Goal: Transaction & Acquisition: Subscribe to service/newsletter

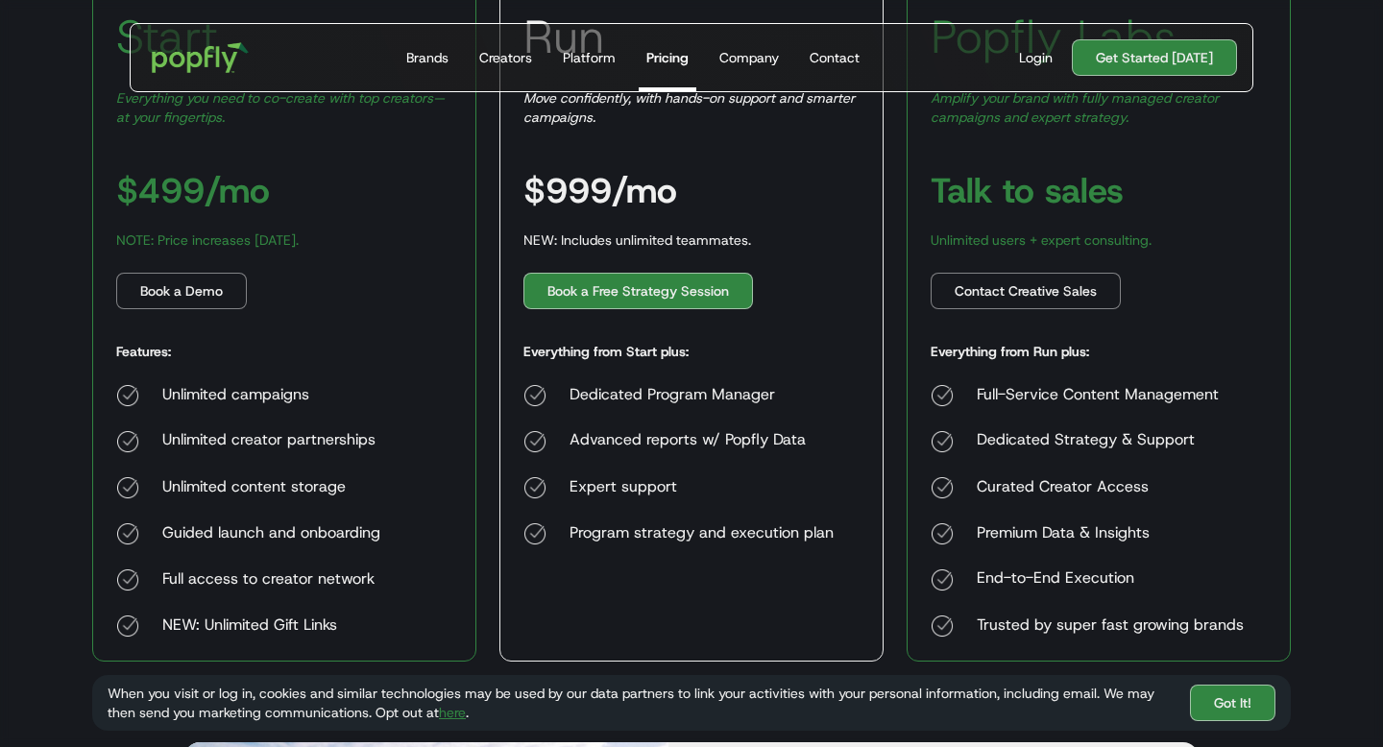
scroll to position [425, 0]
drag, startPoint x: 974, startPoint y: 485, endPoint x: 1157, endPoint y: 474, distance: 182.9
click at [1157, 474] on div "Full-Service Content Management Dedicated Strategy & Support Curated Creator Ac…" at bounding box center [1087, 510] width 313 height 254
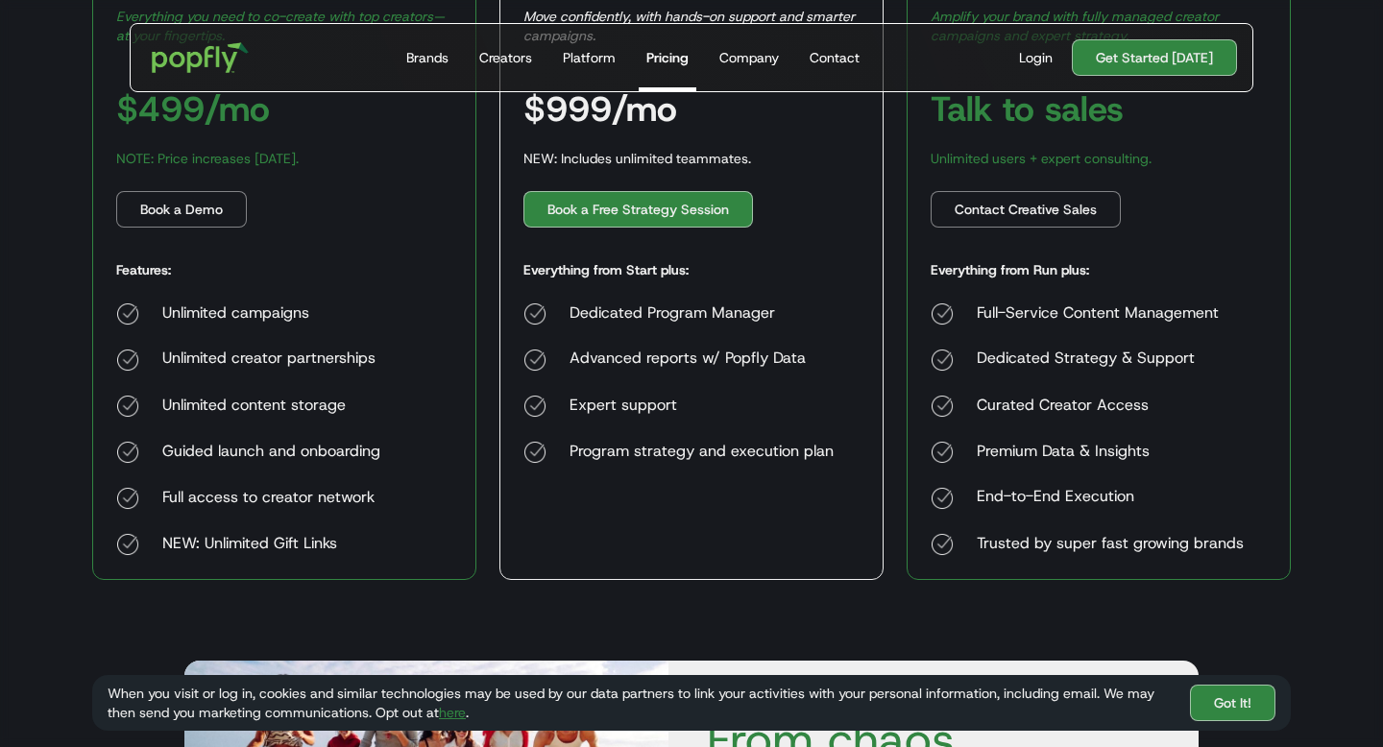
scroll to position [523, 0]
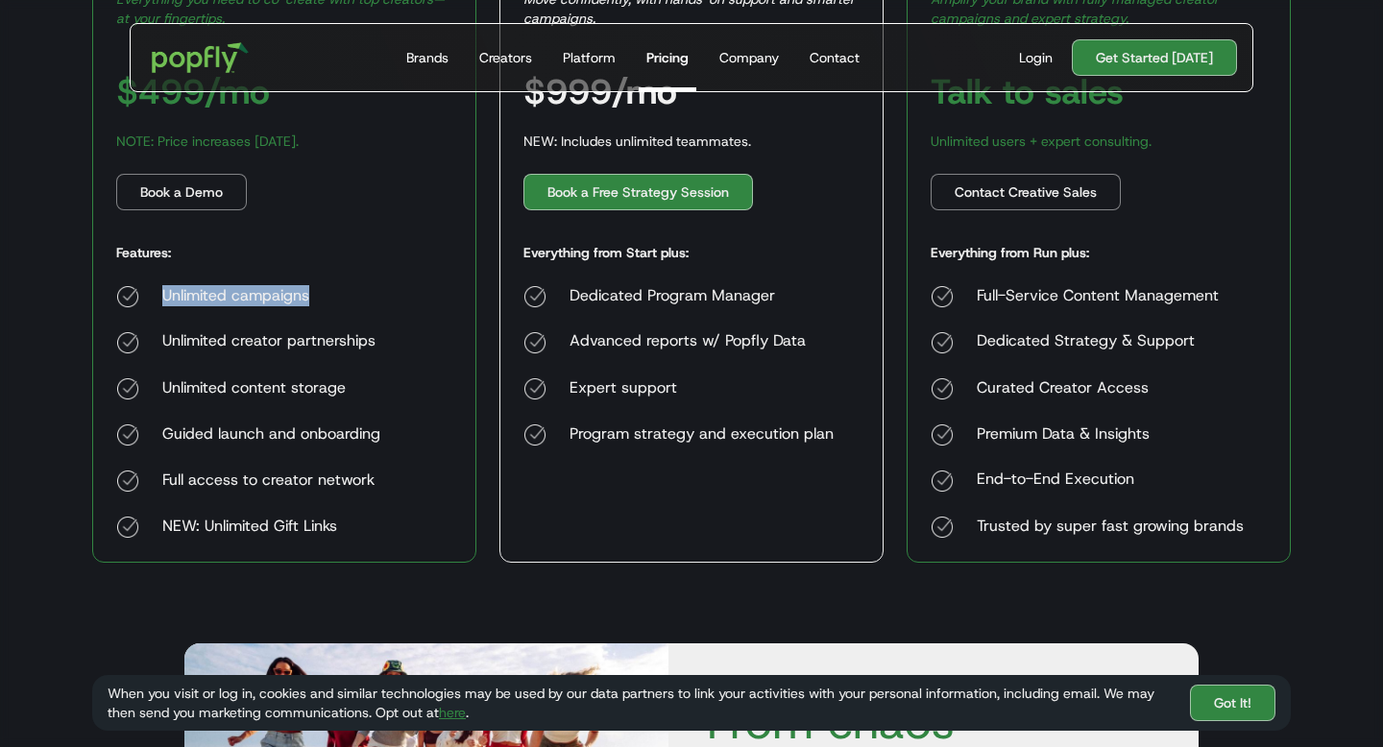
drag, startPoint x: 163, startPoint y: 295, endPoint x: 343, endPoint y: 286, distance: 179.8
click at [343, 286] on div "Unlimited campaigns" at bounding box center [271, 296] width 218 height 23
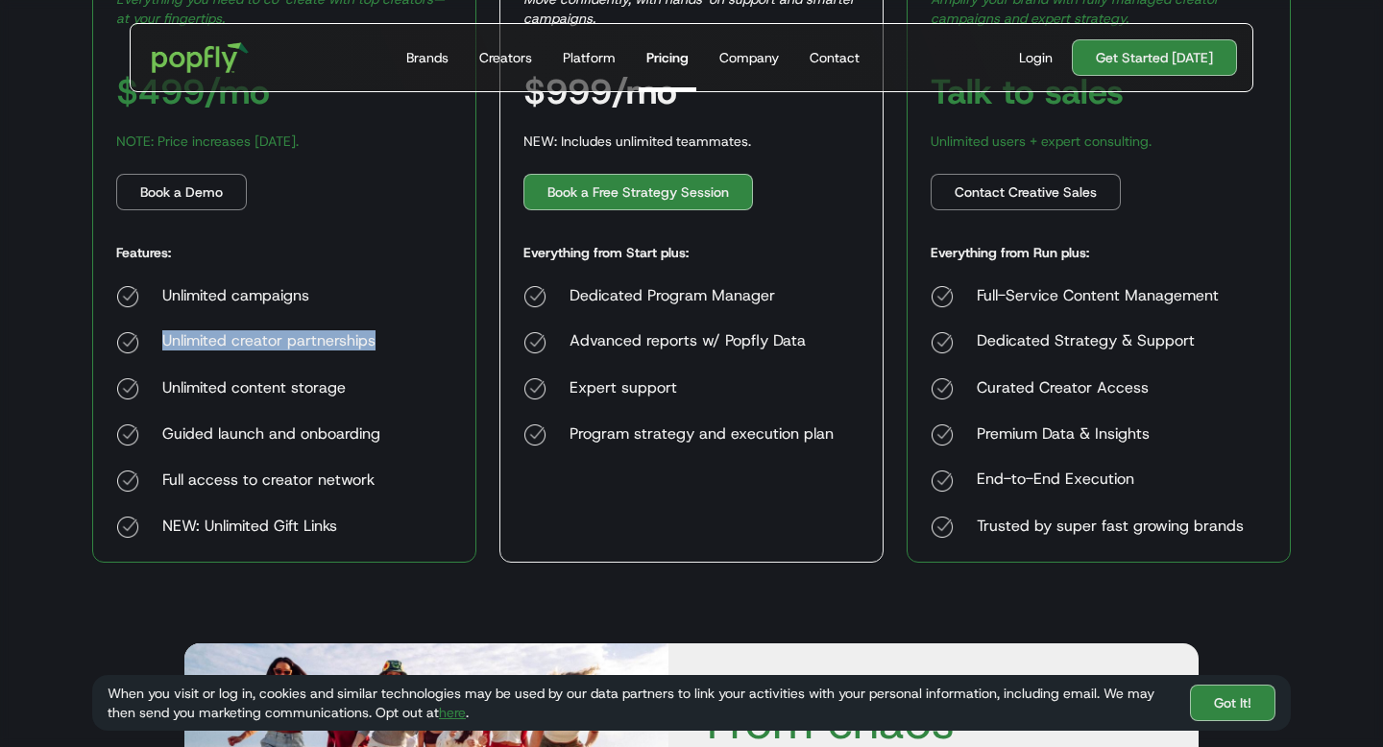
drag, startPoint x: 159, startPoint y: 343, endPoint x: 426, endPoint y: 343, distance: 267.1
click at [426, 343] on div "Start Everything you need to co-create with top creators—at your fingertips. $4…" at bounding box center [284, 218] width 384 height 690
click at [383, 343] on div "Start Everything you need to co-create with top creators—at your fingertips. $4…" at bounding box center [284, 218] width 384 height 690
drag, startPoint x: 383, startPoint y: 343, endPoint x: 161, endPoint y: 277, distance: 231.6
click at [161, 277] on div "Start Everything you need to co-create with top creators—at your fingertips. $4…" at bounding box center [284, 218] width 384 height 690
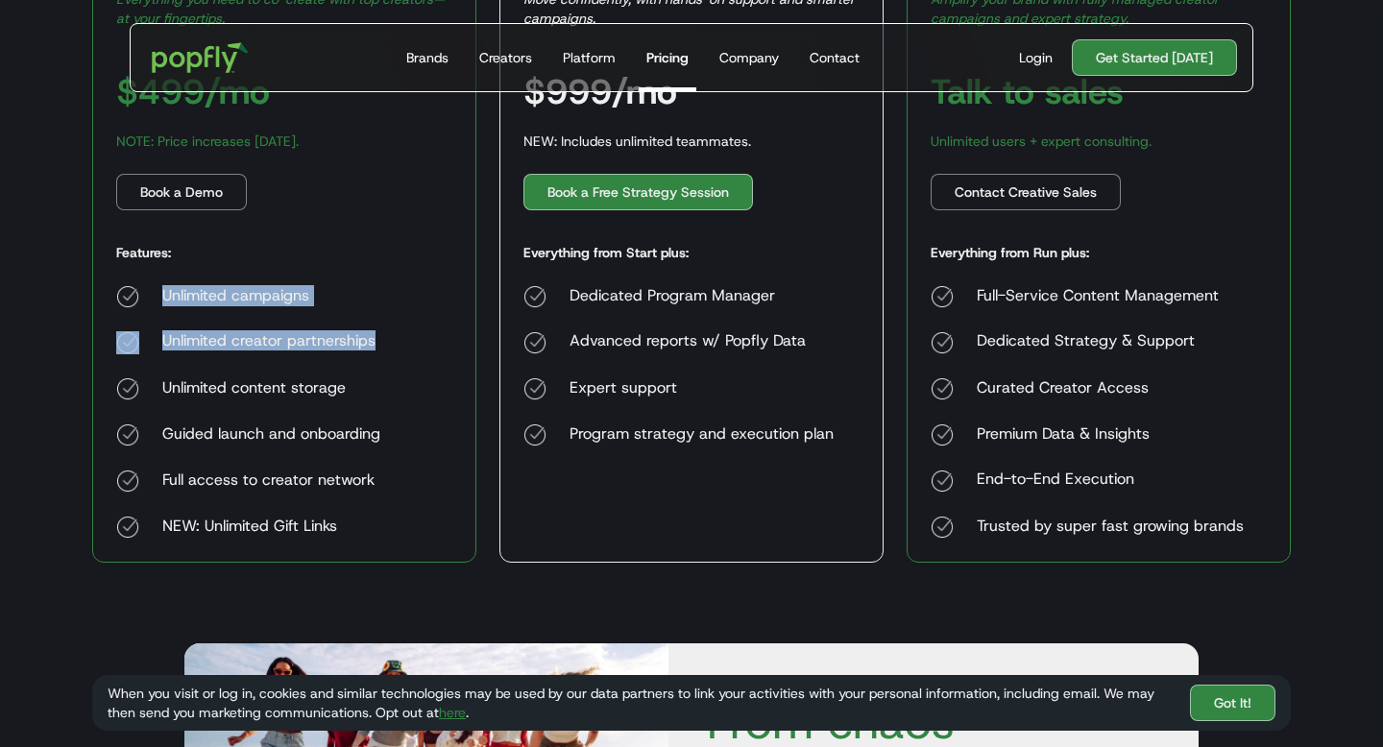
click at [210, 310] on div "Unlimited campaigns Unlimited creator partnerships Unlimited content storage Gu…" at bounding box center [248, 412] width 264 height 254
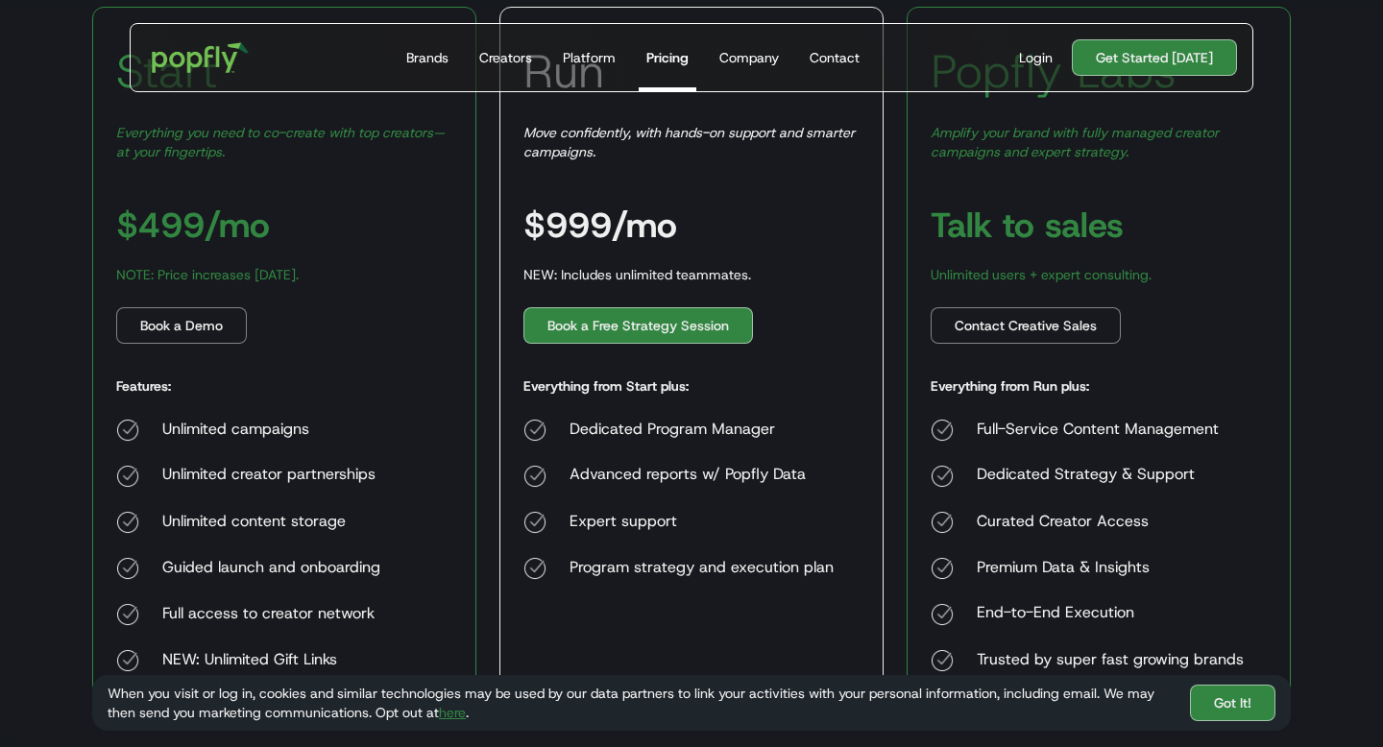
scroll to position [364, 0]
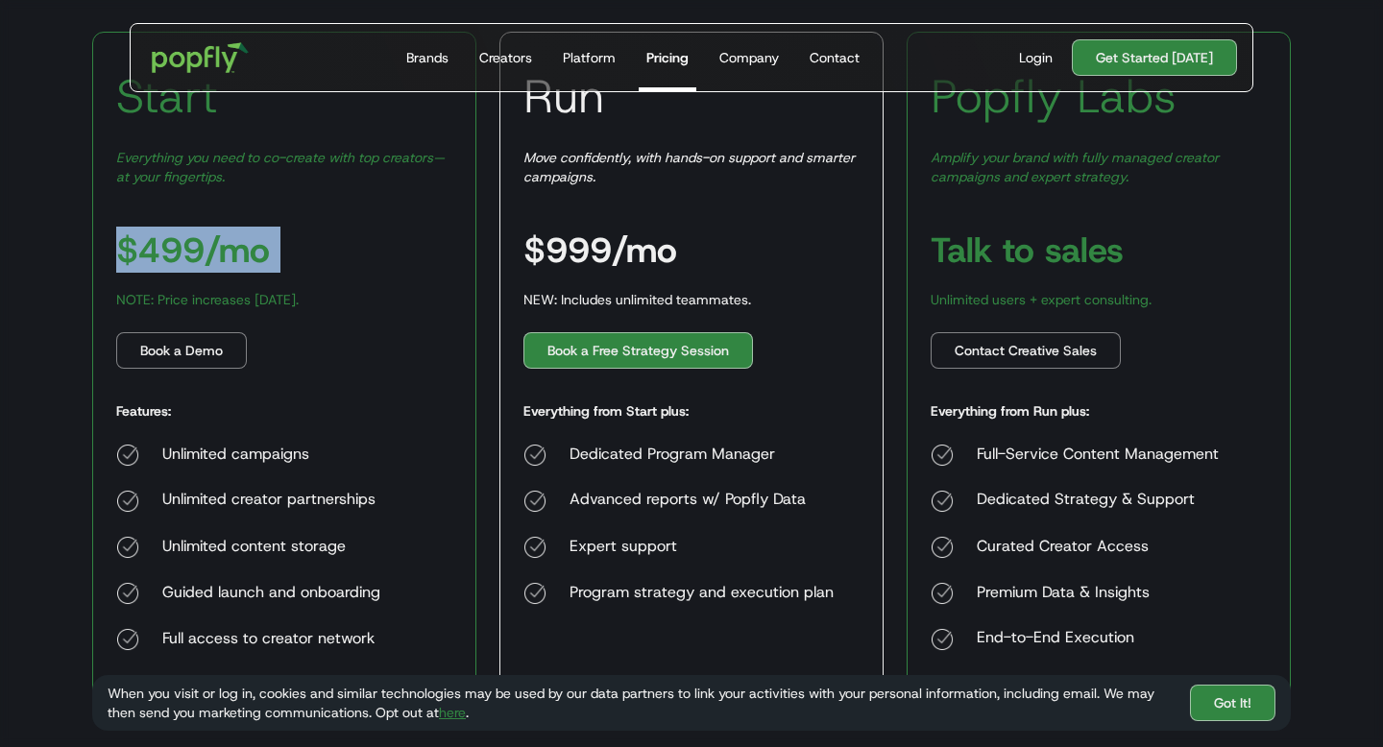
drag, startPoint x: 120, startPoint y: 249, endPoint x: 371, endPoint y: 268, distance: 251.5
click at [371, 268] on div "Start Everything you need to co-create with top creators—at your fingertips. $4…" at bounding box center [284, 377] width 384 height 690
click at [368, 473] on div "Unlimited campaigns Unlimited creator partnerships Unlimited content storage Gu…" at bounding box center [248, 571] width 264 height 254
drag, startPoint x: 121, startPoint y: 252, endPoint x: 291, endPoint y: 240, distance: 170.4
click at [291, 240] on div "Start Everything you need to co-create with top creators—at your fingertips. $4…" at bounding box center [284, 377] width 384 height 690
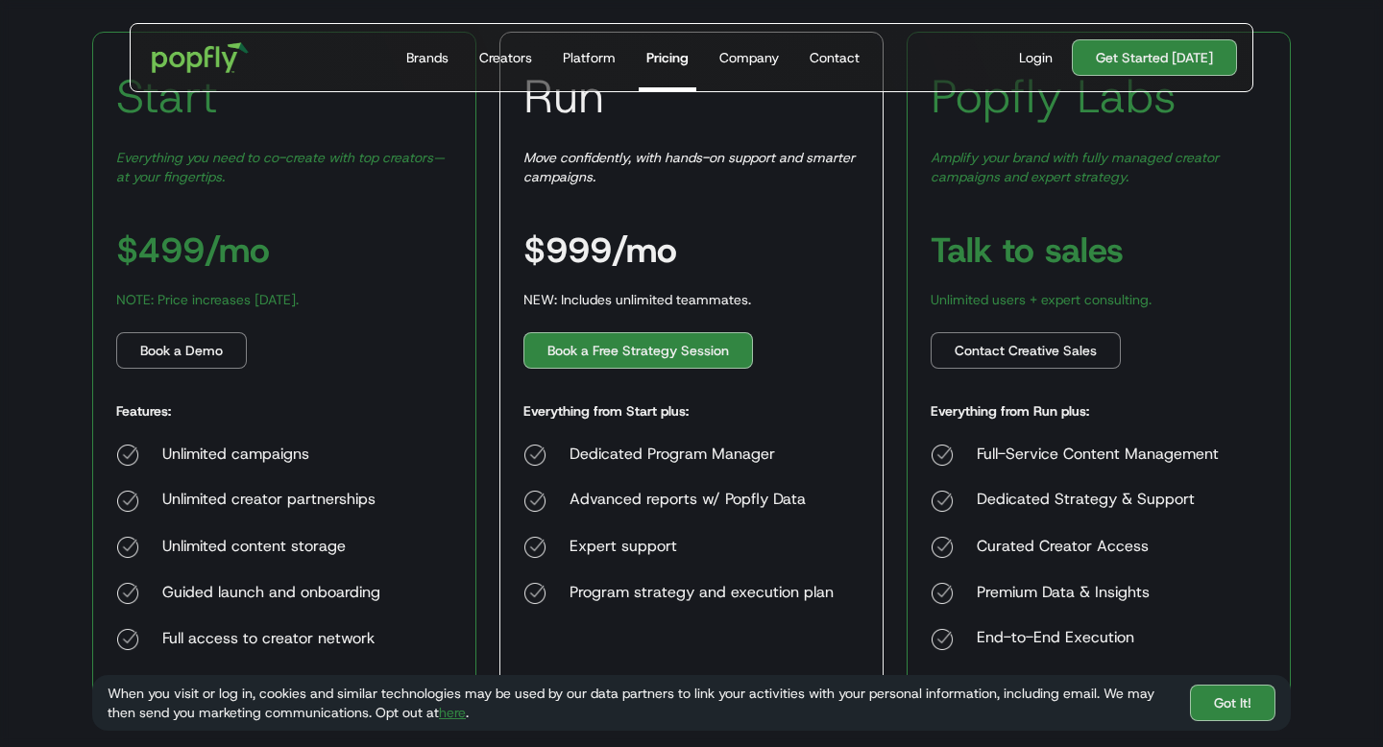
click at [450, 321] on div "Start Everything you need to co-create with top creators—at your fingertips. $4…" at bounding box center [284, 377] width 384 height 690
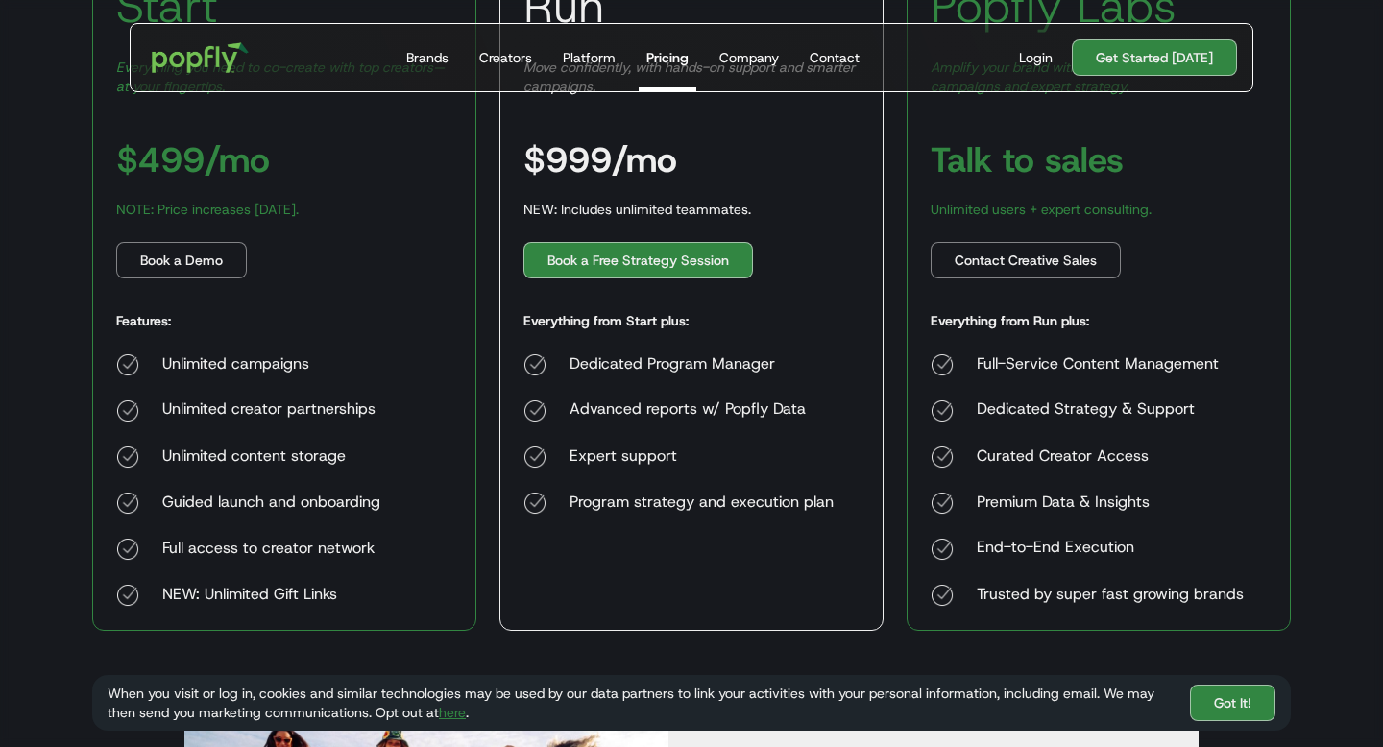
scroll to position [356, 0]
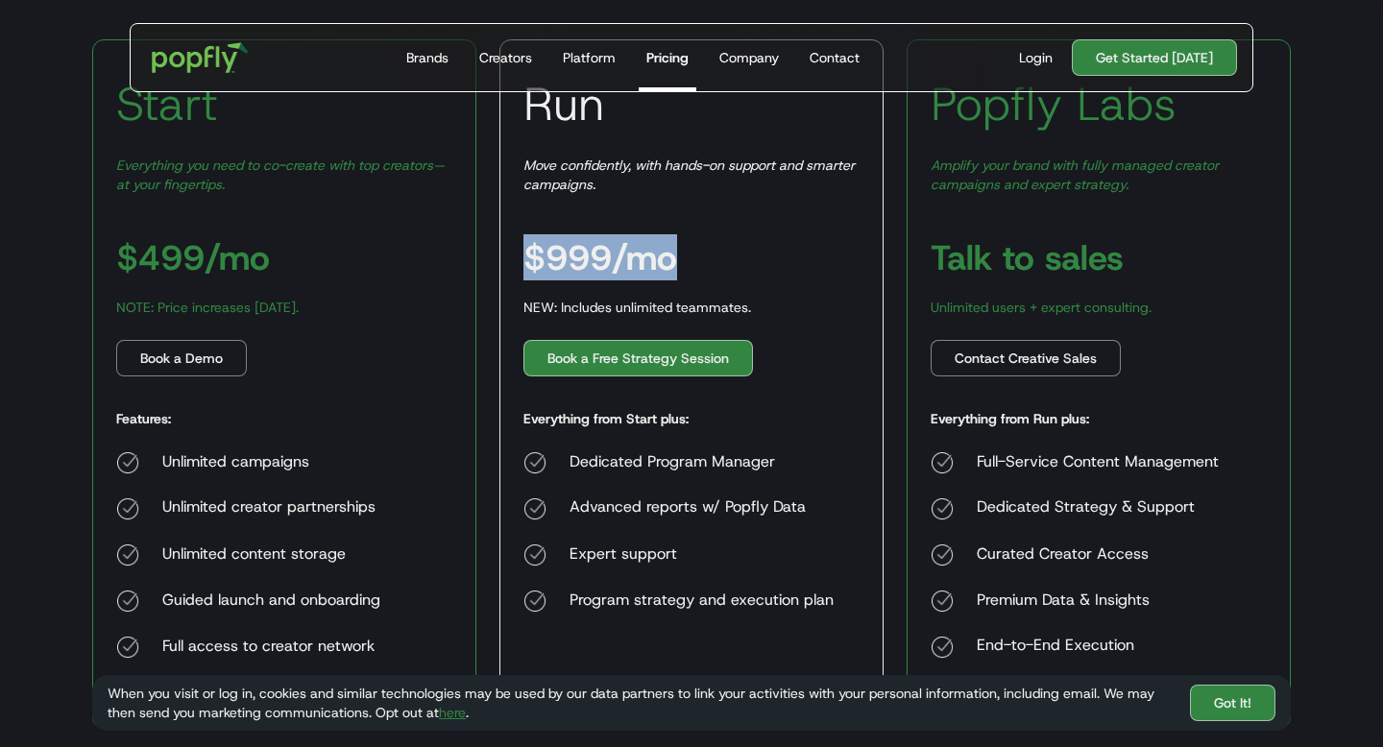
drag, startPoint x: 532, startPoint y: 261, endPoint x: 695, endPoint y: 261, distance: 162.3
click at [695, 261] on div "Run Move confidently, with hands-on support and smarter campaigns. $999/mo NEW:…" at bounding box center [692, 384] width 384 height 690
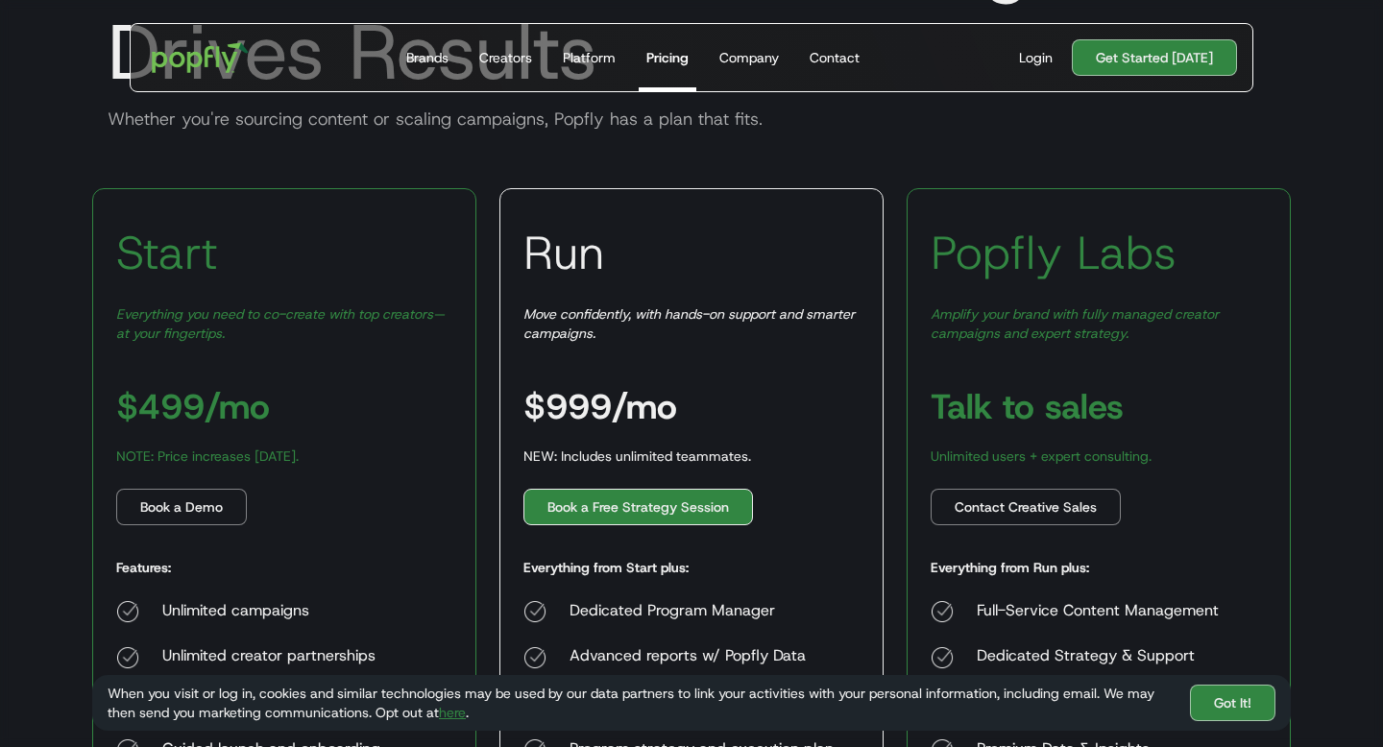
scroll to position [0, 0]
